Goal: Check status

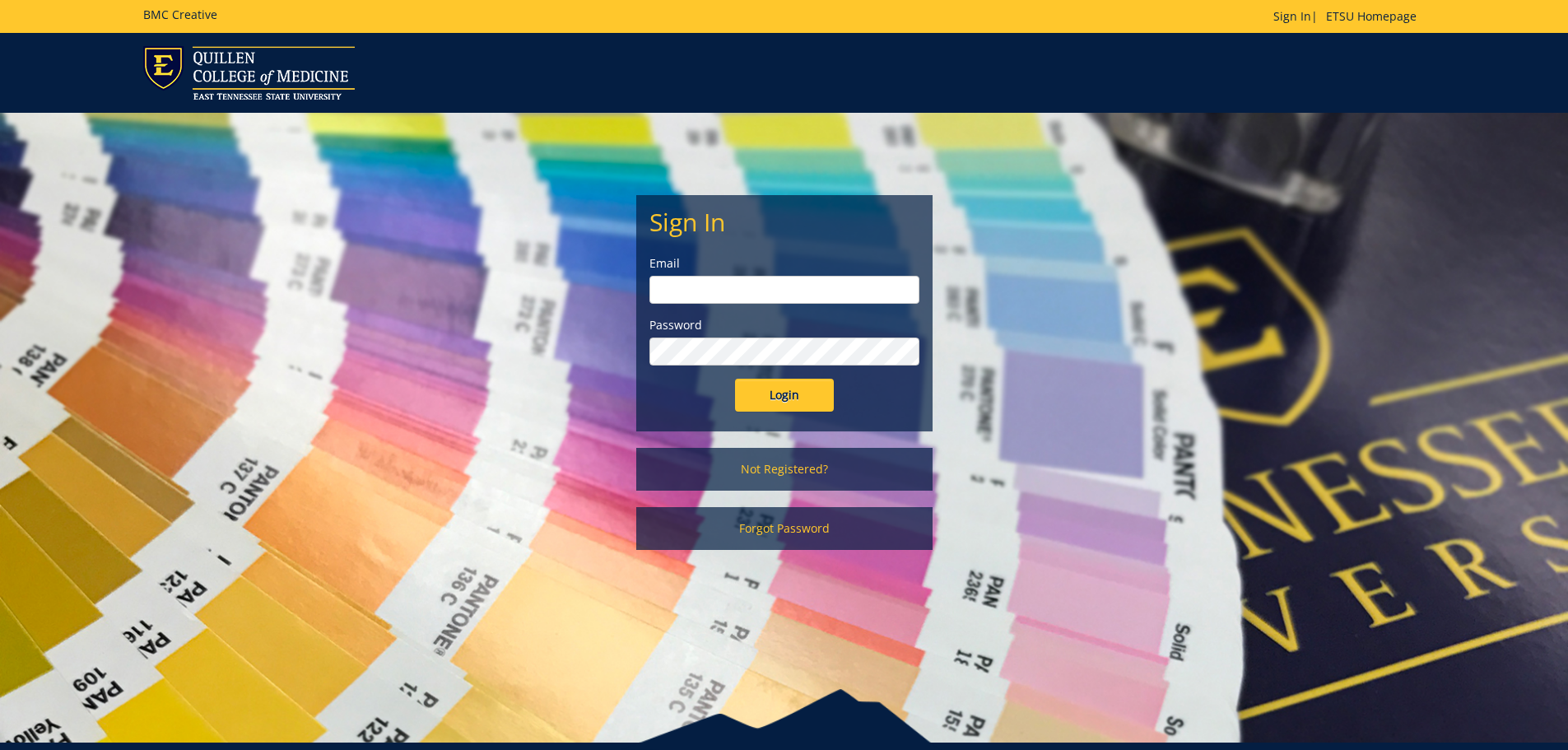
type input "[EMAIL_ADDRESS][DOMAIN_NAME]"
click at [761, 401] on input "Login" at bounding box center [784, 395] width 98 height 33
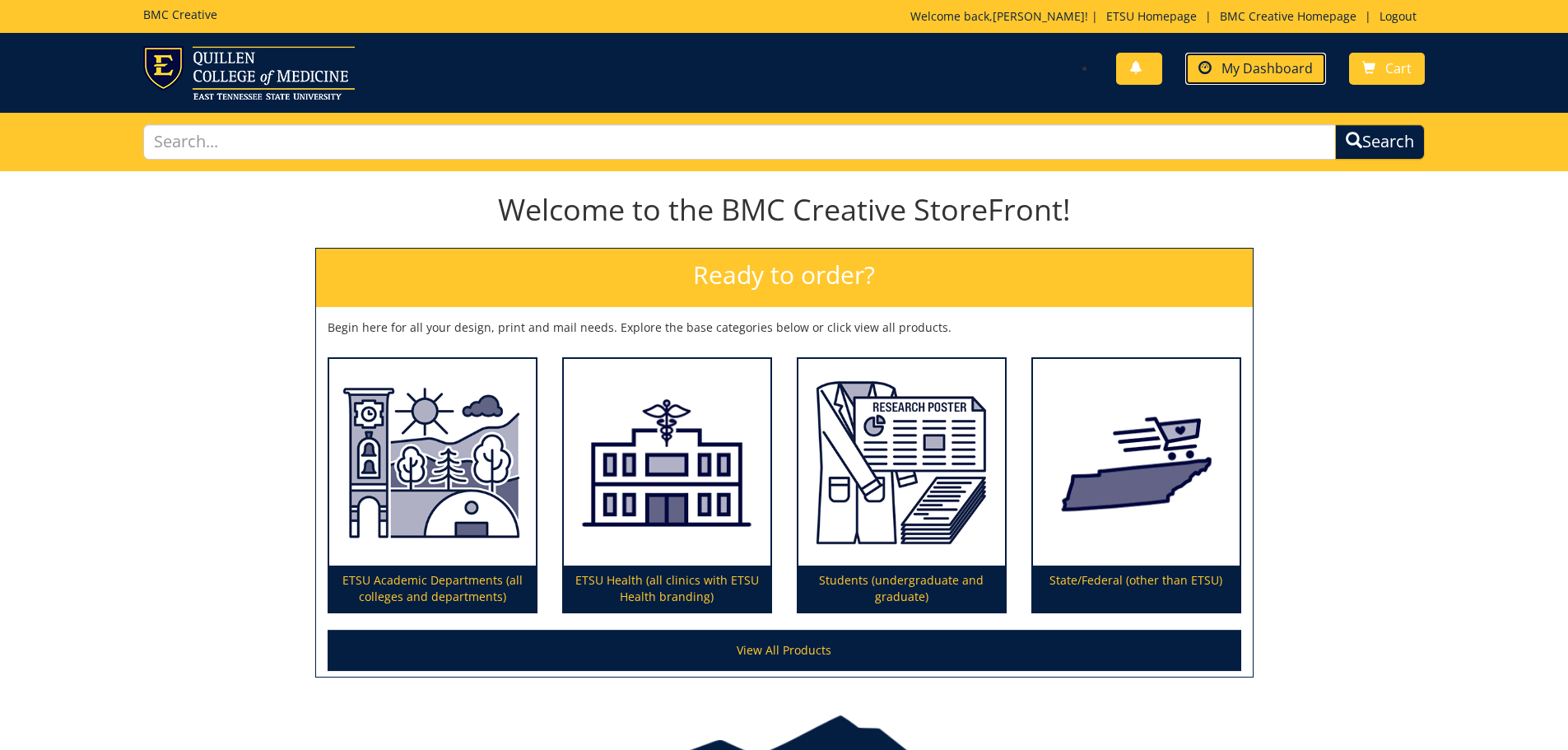
click at [1280, 64] on span "My Dashboard" at bounding box center [1267, 69] width 91 height 18
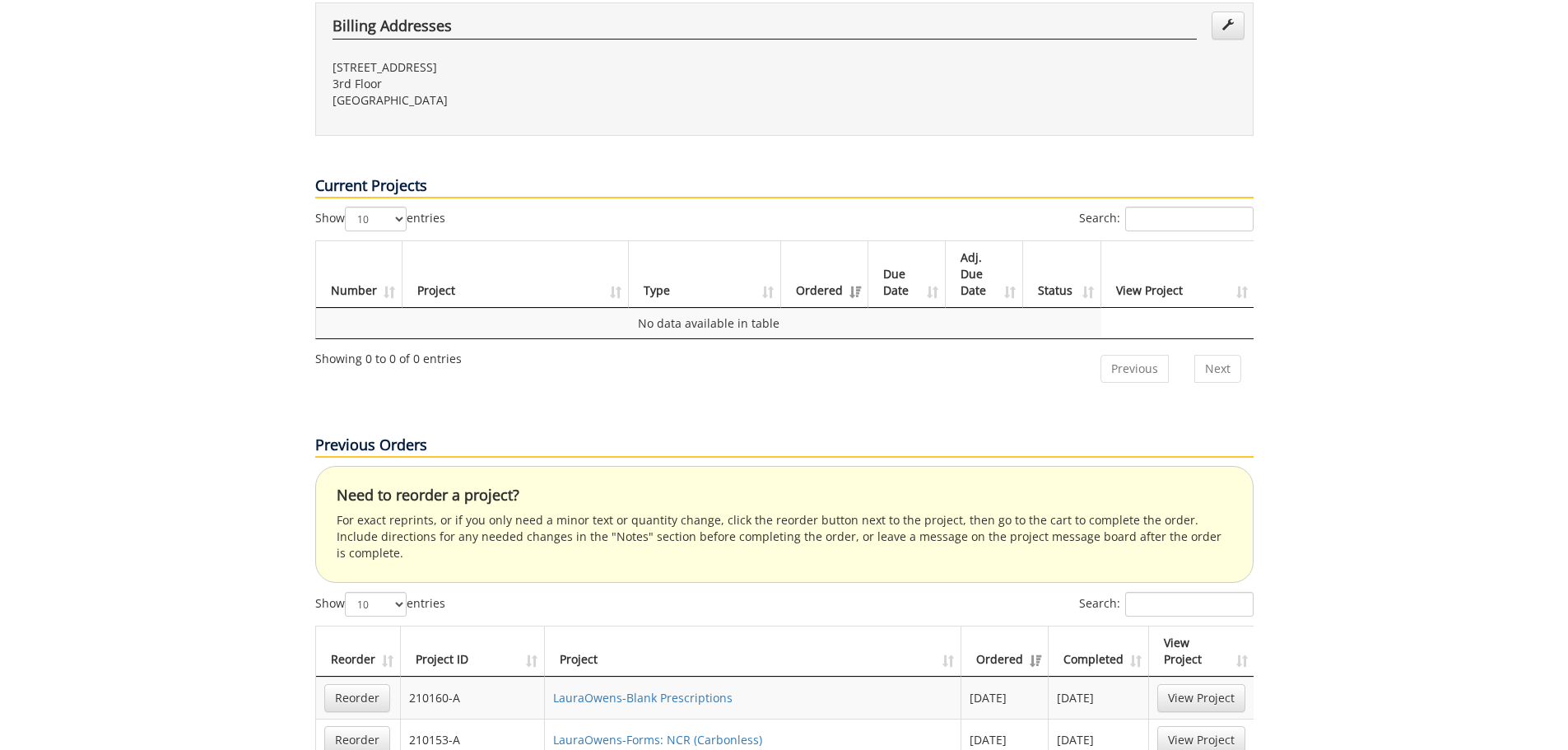
scroll to position [906, 0]
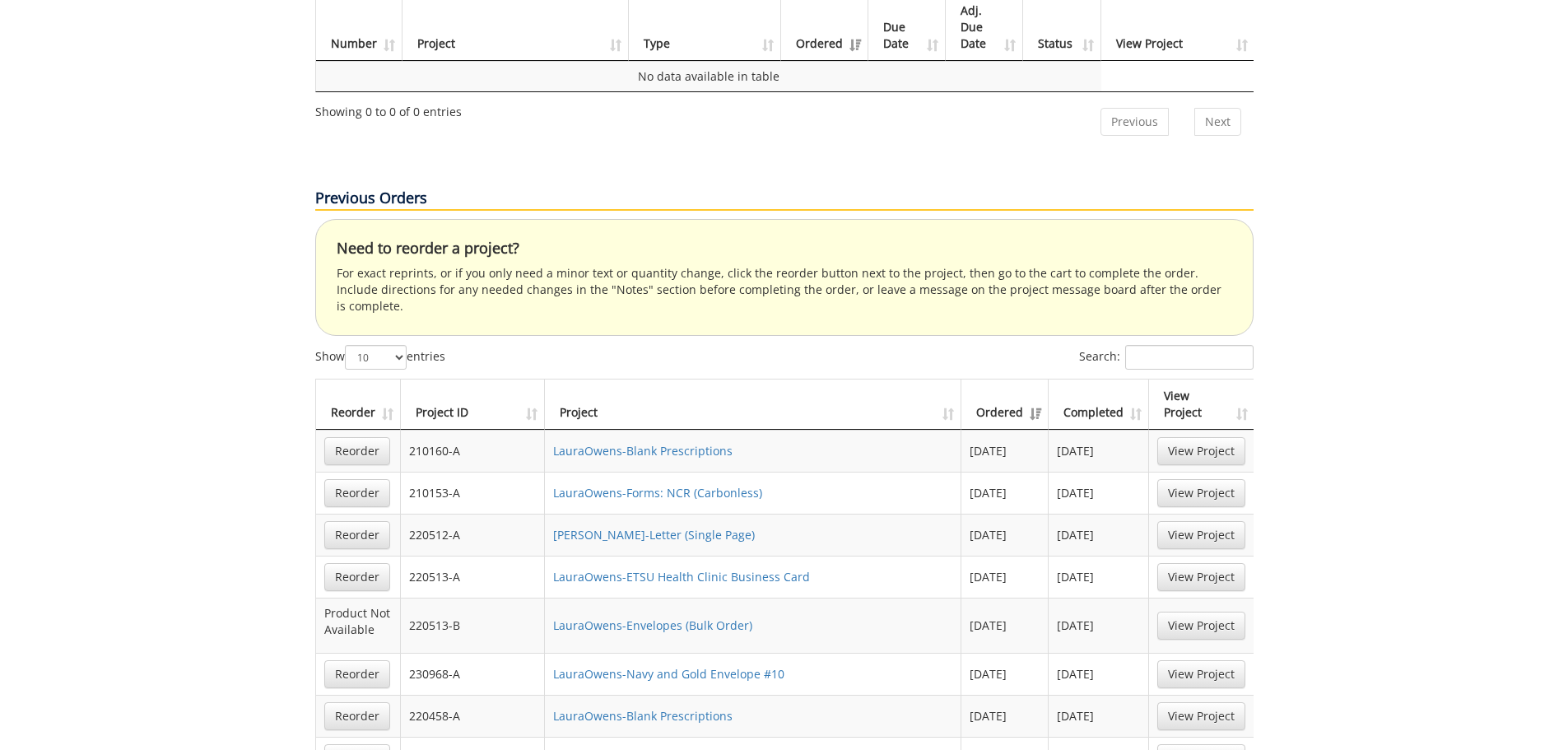
click at [535, 380] on th "Project ID" at bounding box center [473, 405] width 145 height 51
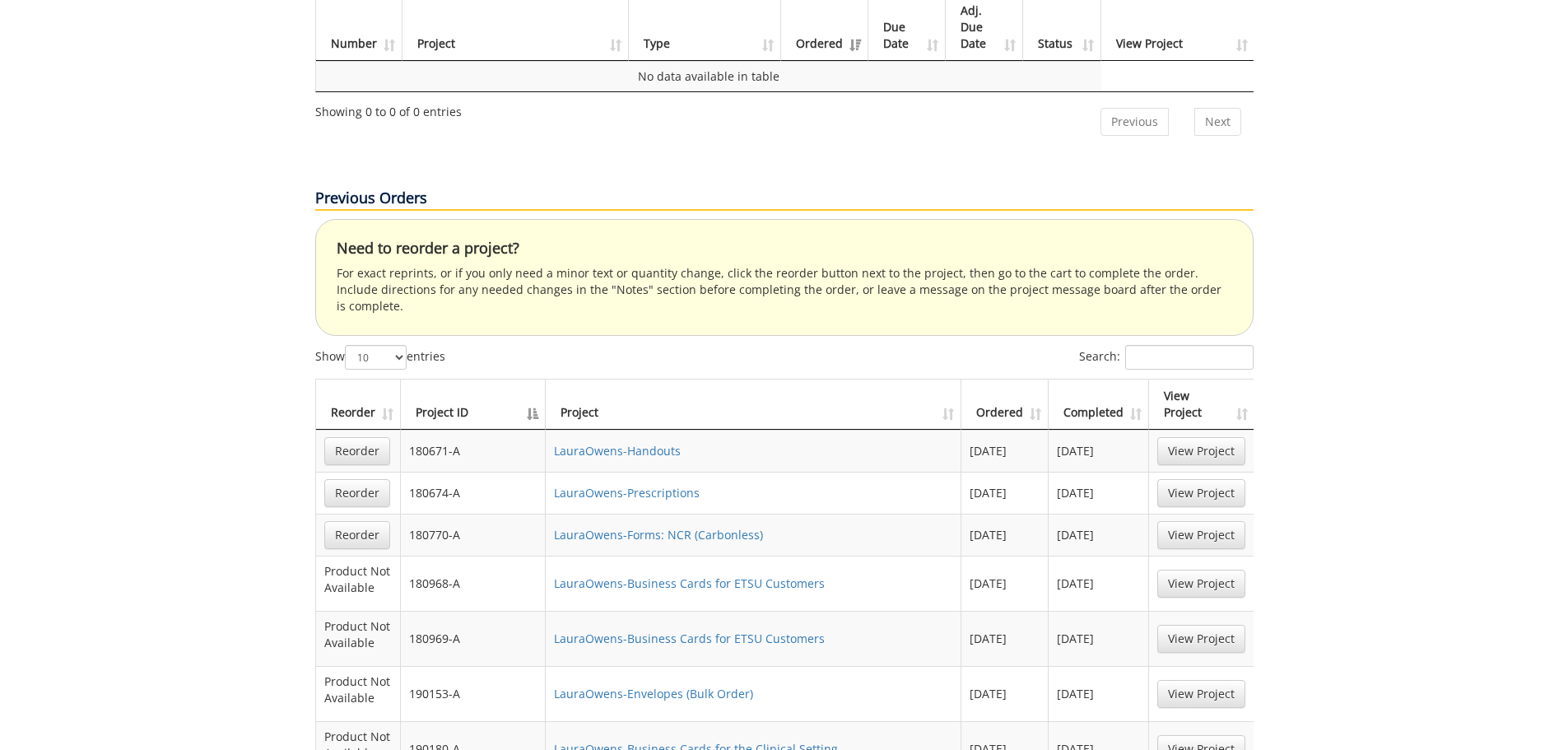
click at [535, 380] on th "Project ID" at bounding box center [473, 405] width 145 height 51
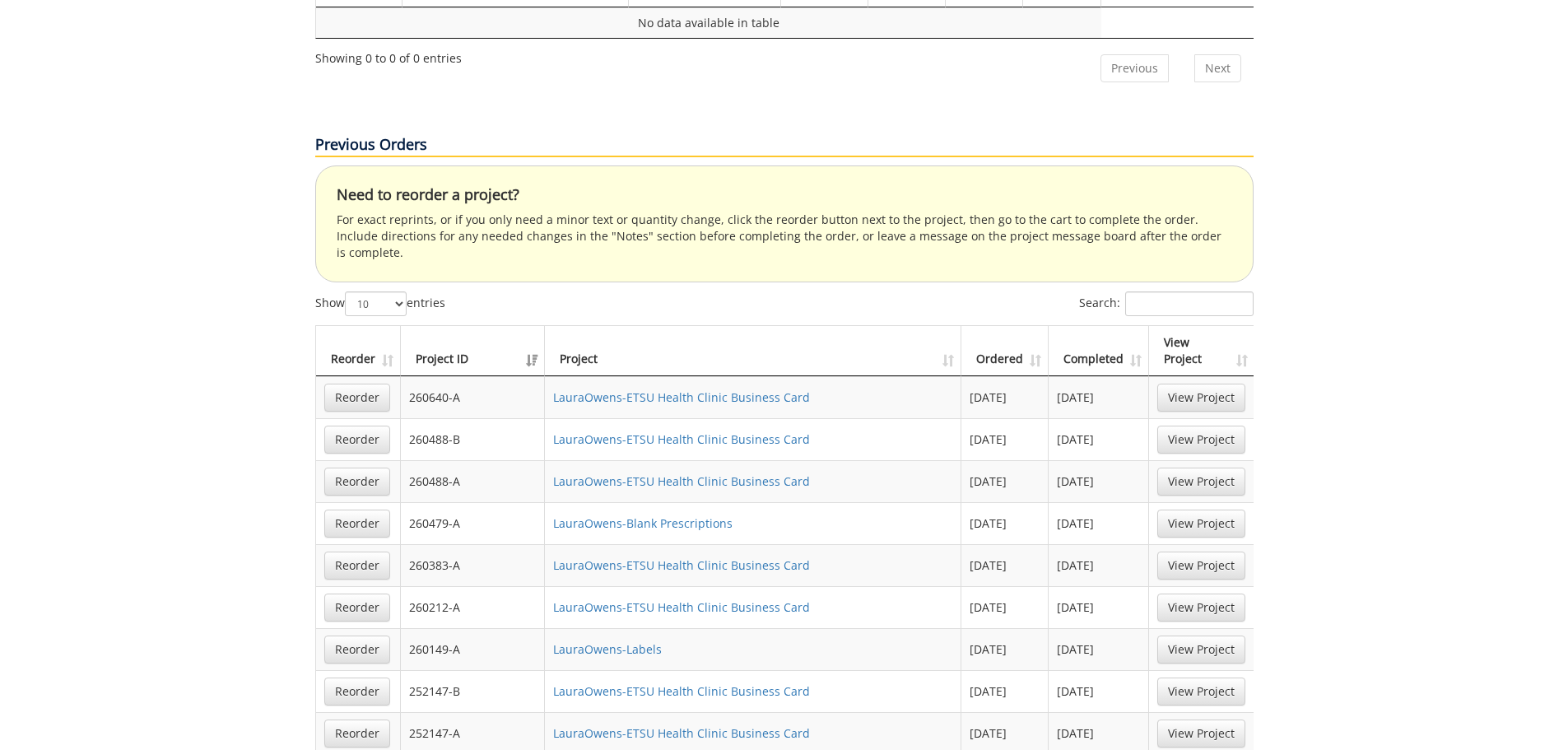
scroll to position [989, 0]
